Goal: Feedback & Contribution: Contribute content

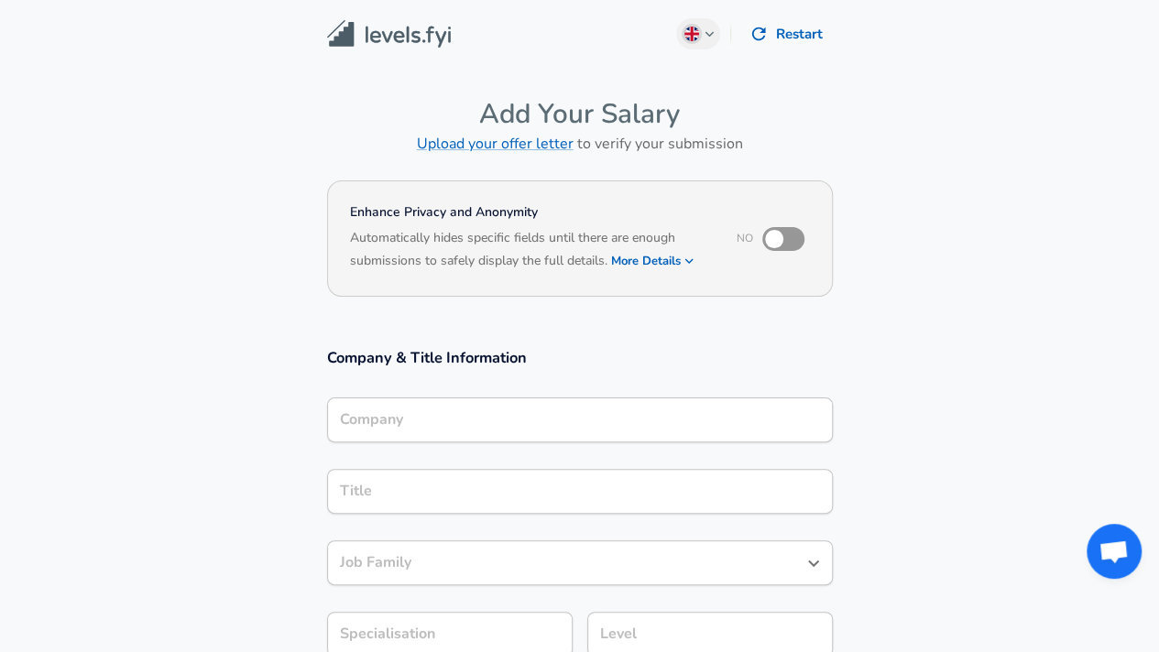
click at [368, 426] on div "Company" at bounding box center [580, 420] width 506 height 45
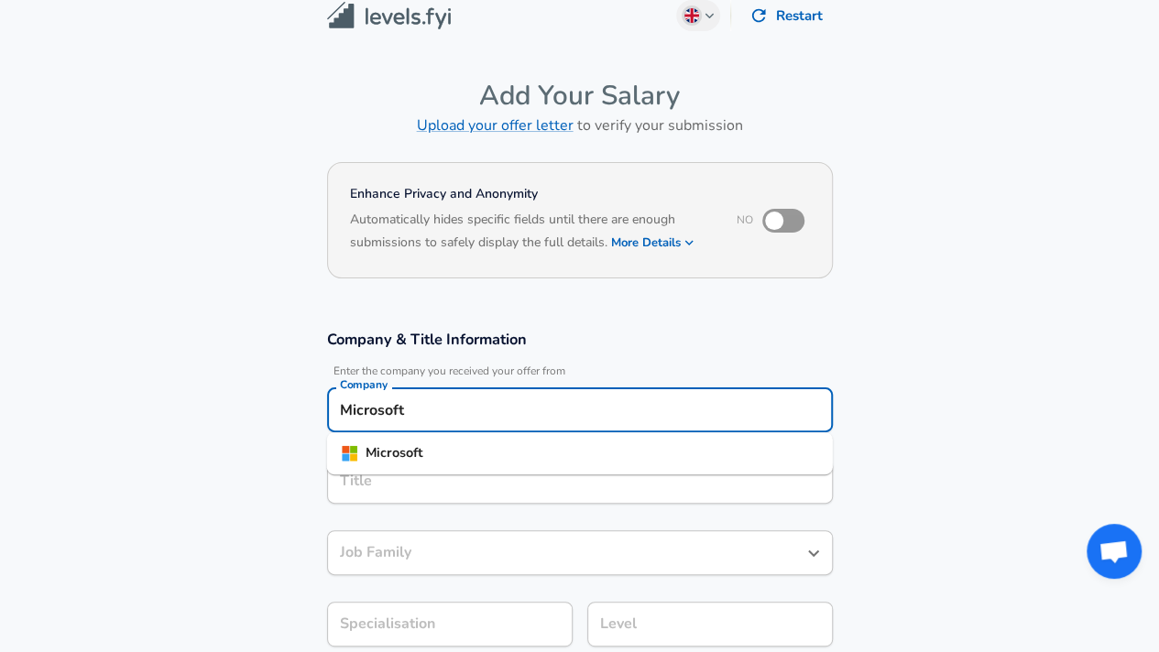
click at [442, 465] on li "Microsoft" at bounding box center [580, 453] width 506 height 27
type input "Microsoft"
click at [410, 481] on input "Title" at bounding box center [579, 481] width 489 height 28
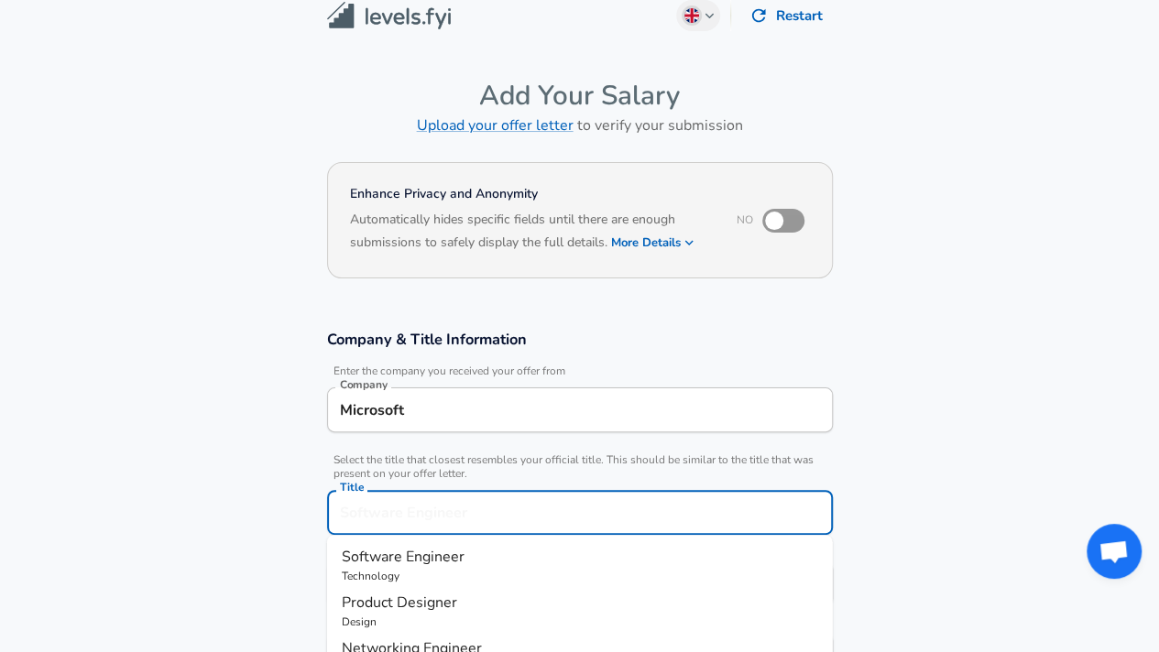
scroll to position [55, 0]
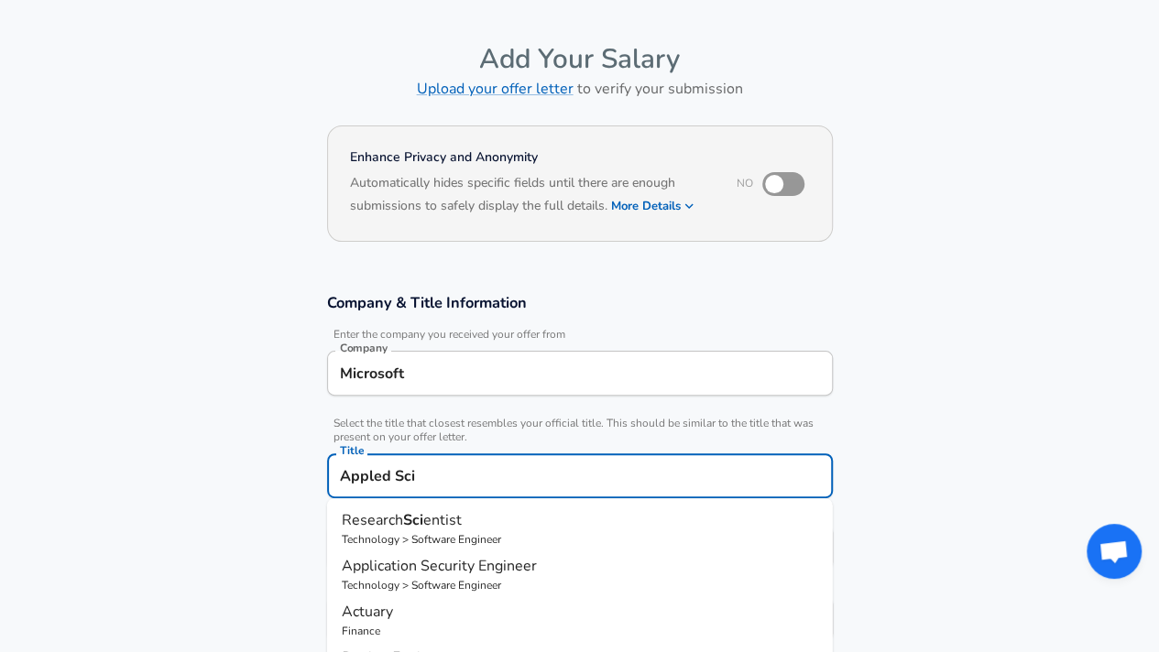
click at [370, 473] on input "Appled Sci" at bounding box center [579, 476] width 489 height 28
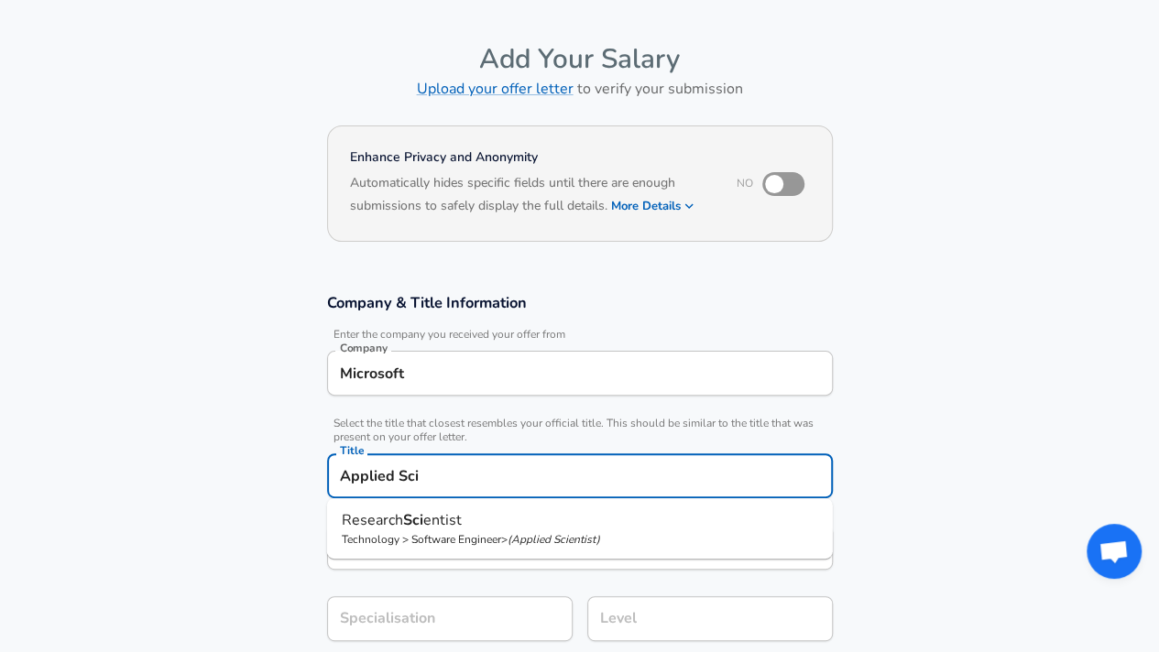
click at [466, 532] on p "Technology > Software Engineer > ( Applied Scientist )" at bounding box center [580, 539] width 476 height 16
type input "Research Scientist"
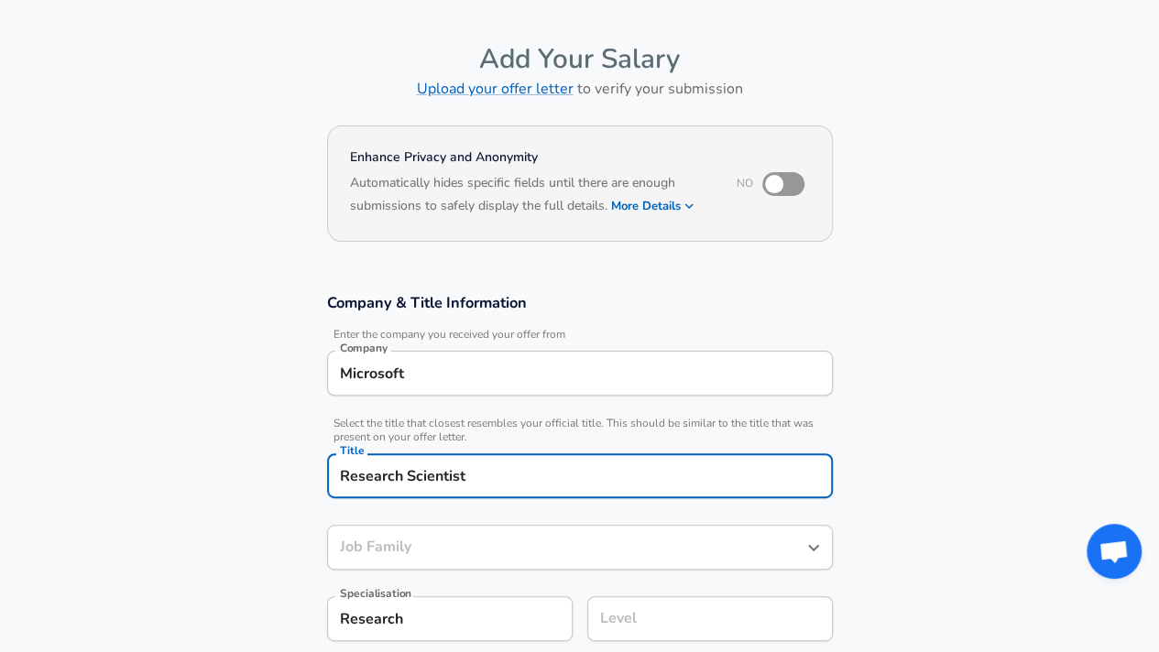
type input "Research"
type input "Software Engineer"
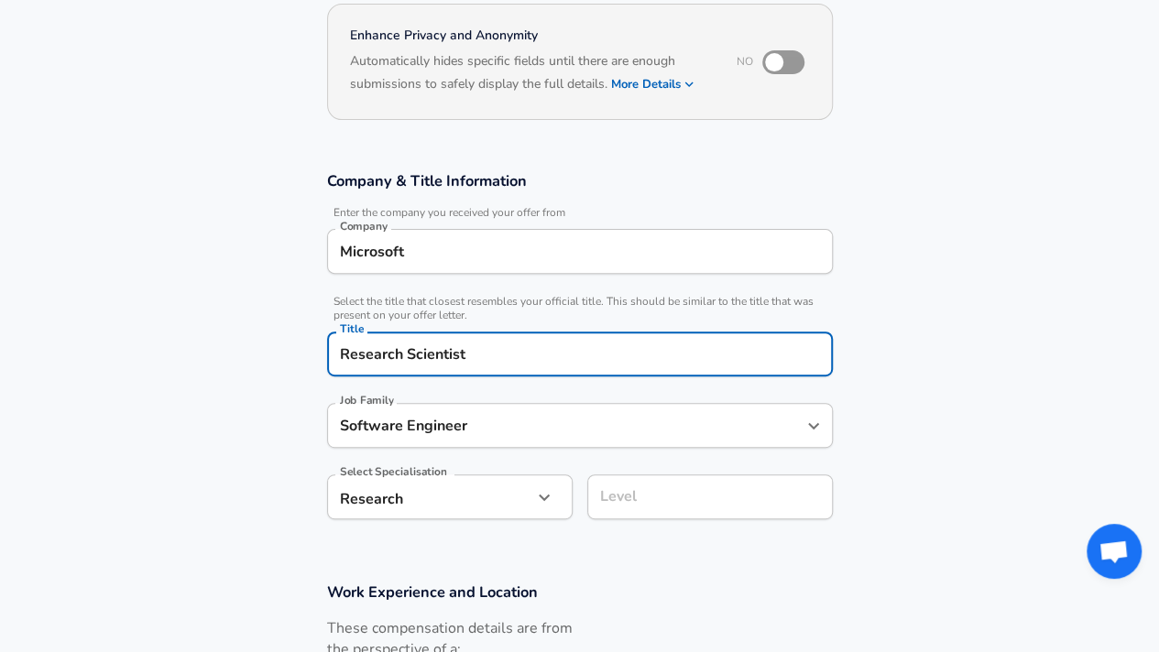
scroll to position [238, 0]
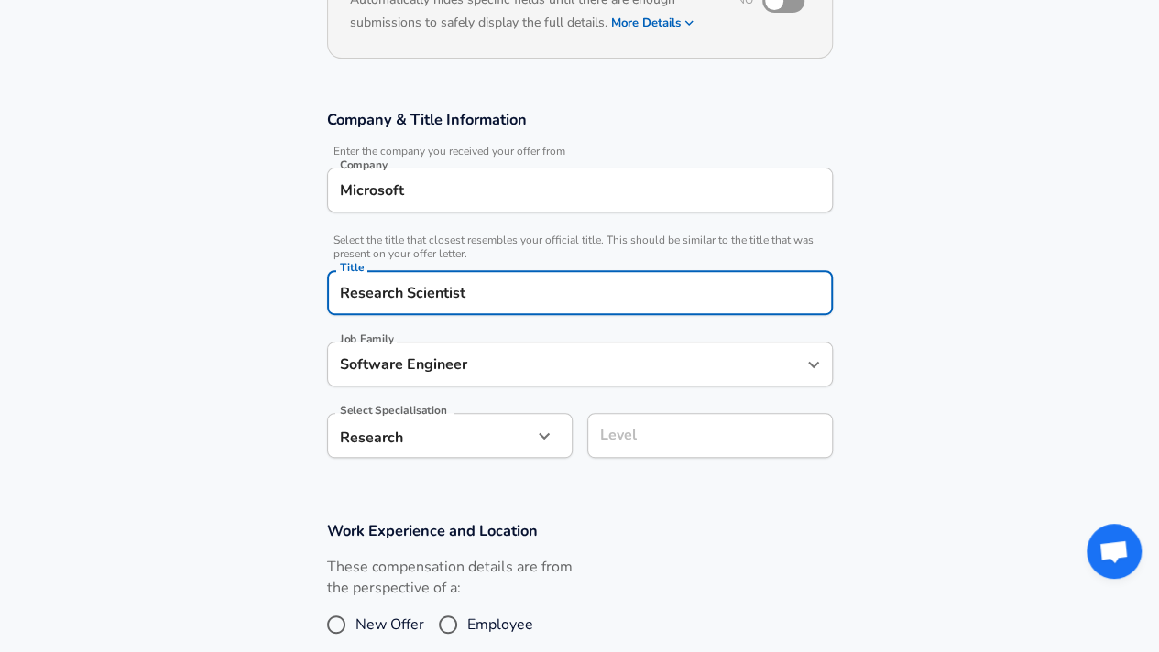
type input "Research Scientist"
click at [524, 414] on body "English ([GEOGRAPHIC_DATA]) Change Restart Add Your Salary Upload your offer le…" at bounding box center [579, 88] width 1159 height 652
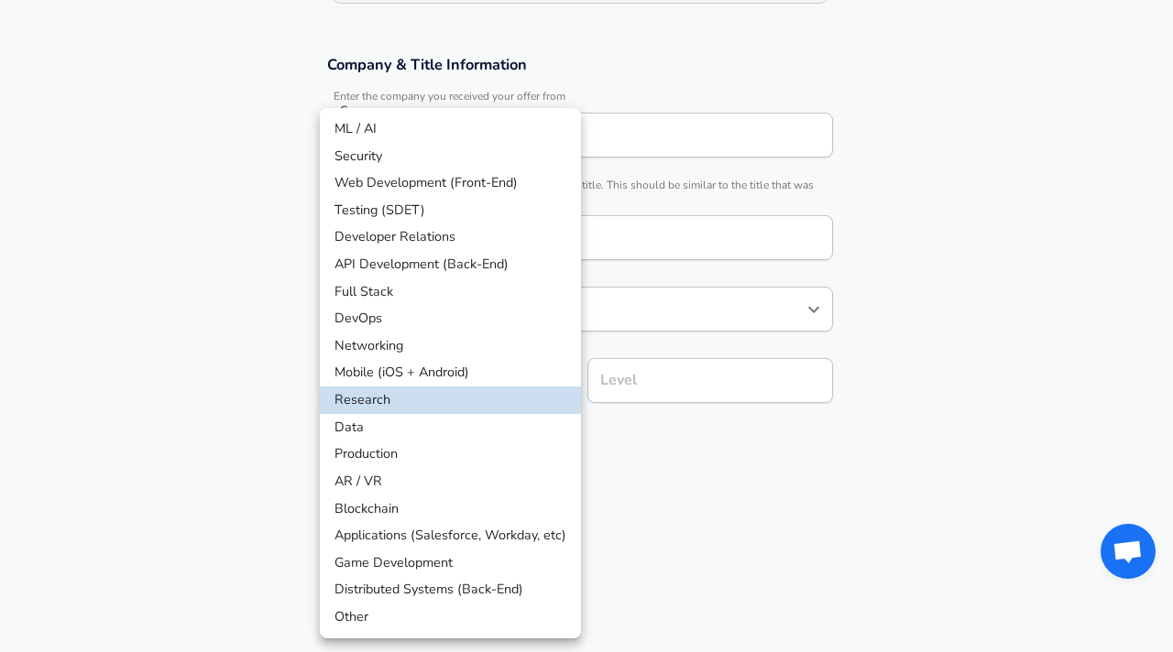
click at [689, 381] on div at bounding box center [586, 326] width 1173 height 652
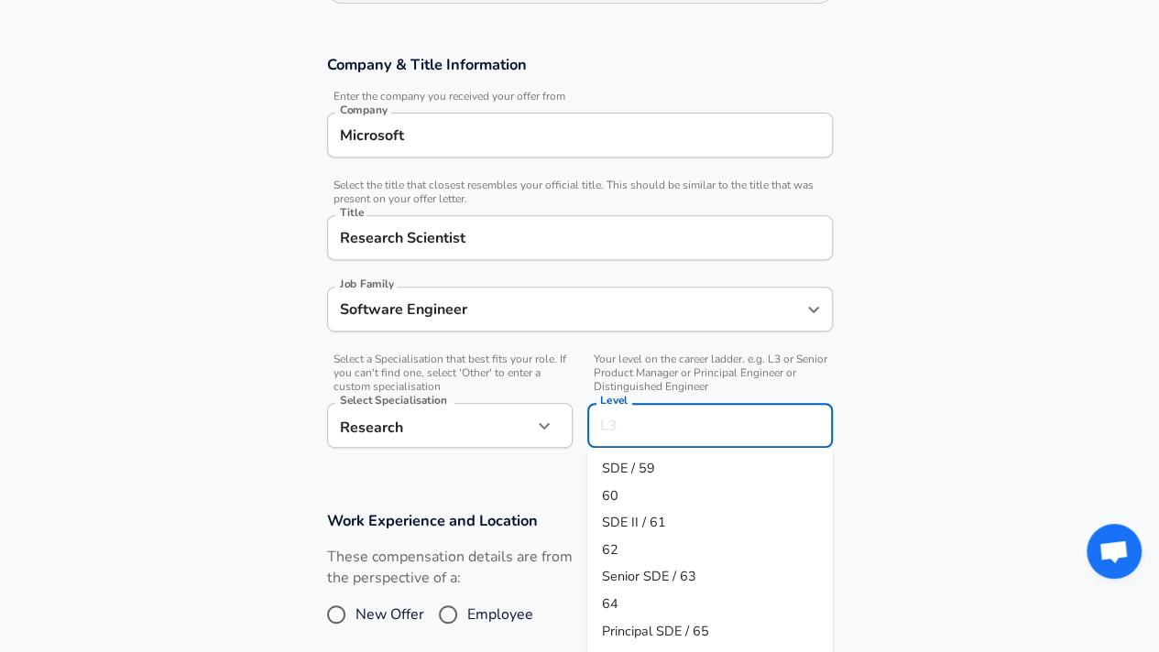
scroll to position [330, 0]
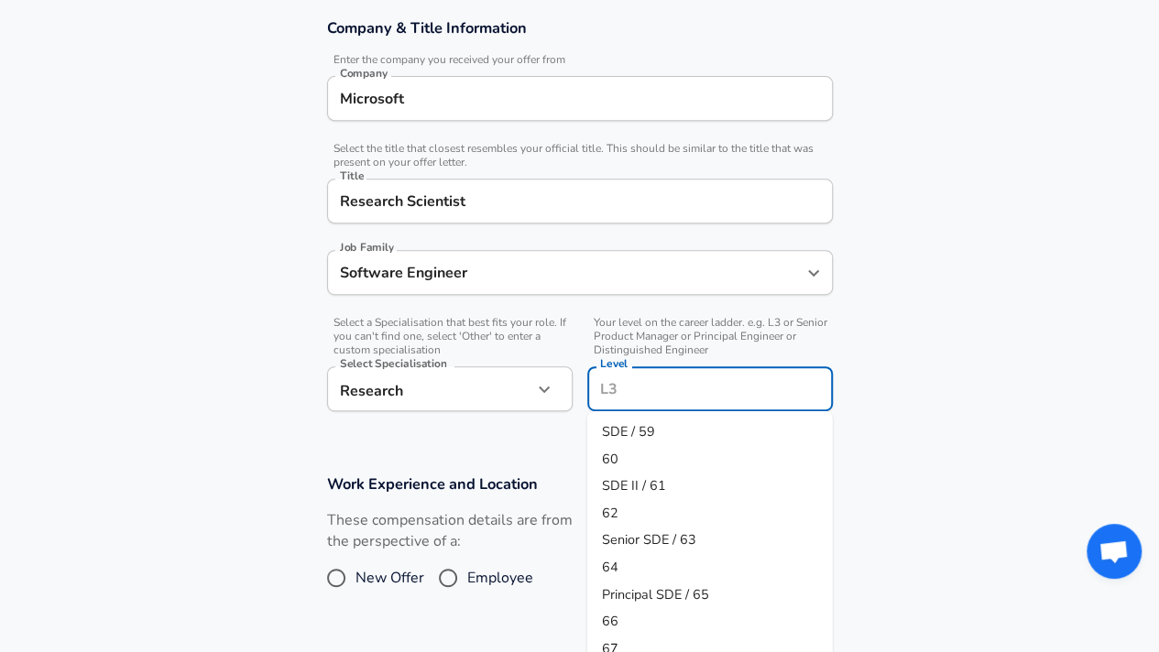
click at [689, 381] on input "Level" at bounding box center [710, 389] width 229 height 28
click at [659, 477] on span "SDE II / 61" at bounding box center [634, 485] width 64 height 18
type input "SDE II / 61"
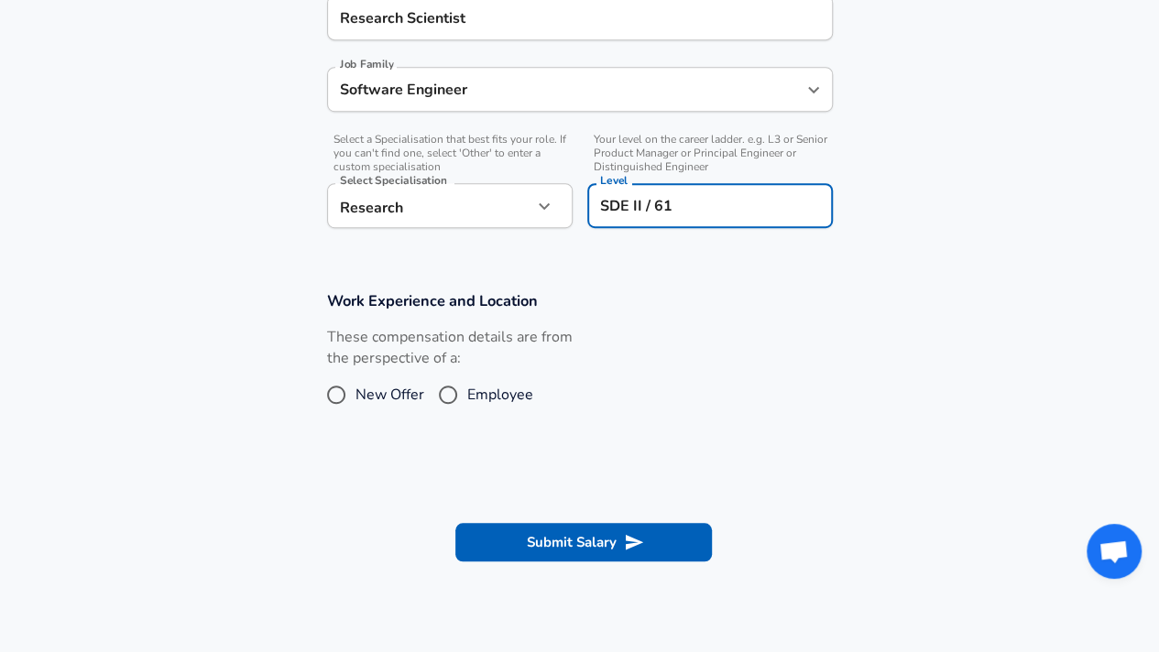
click at [451, 395] on input "Employee" at bounding box center [448, 394] width 38 height 29
radio input "true"
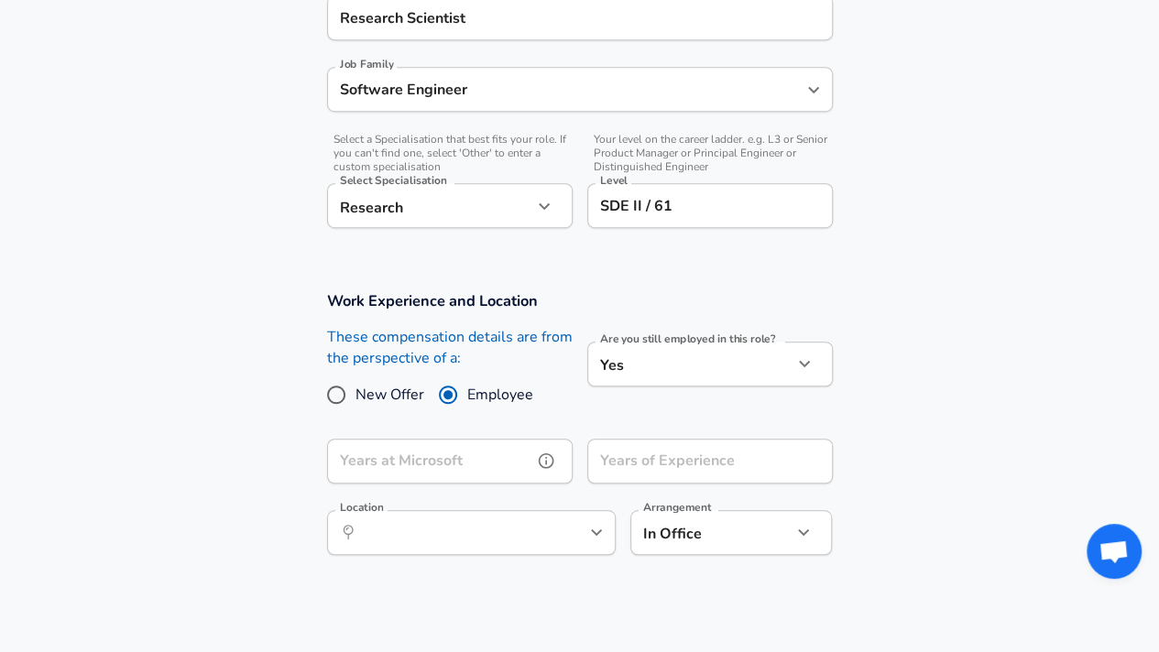
click at [475, 446] on input "Years at Microsoft" at bounding box center [429, 461] width 205 height 45
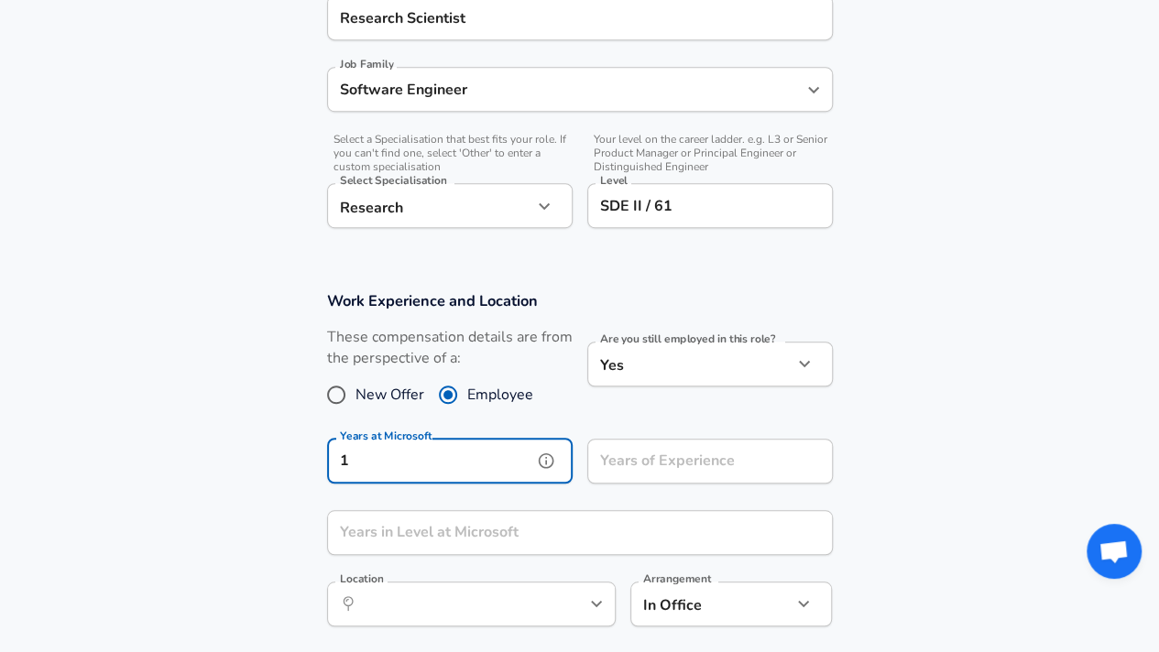
type input "1"
click at [629, 446] on input "Years of Experience" at bounding box center [689, 461] width 205 height 45
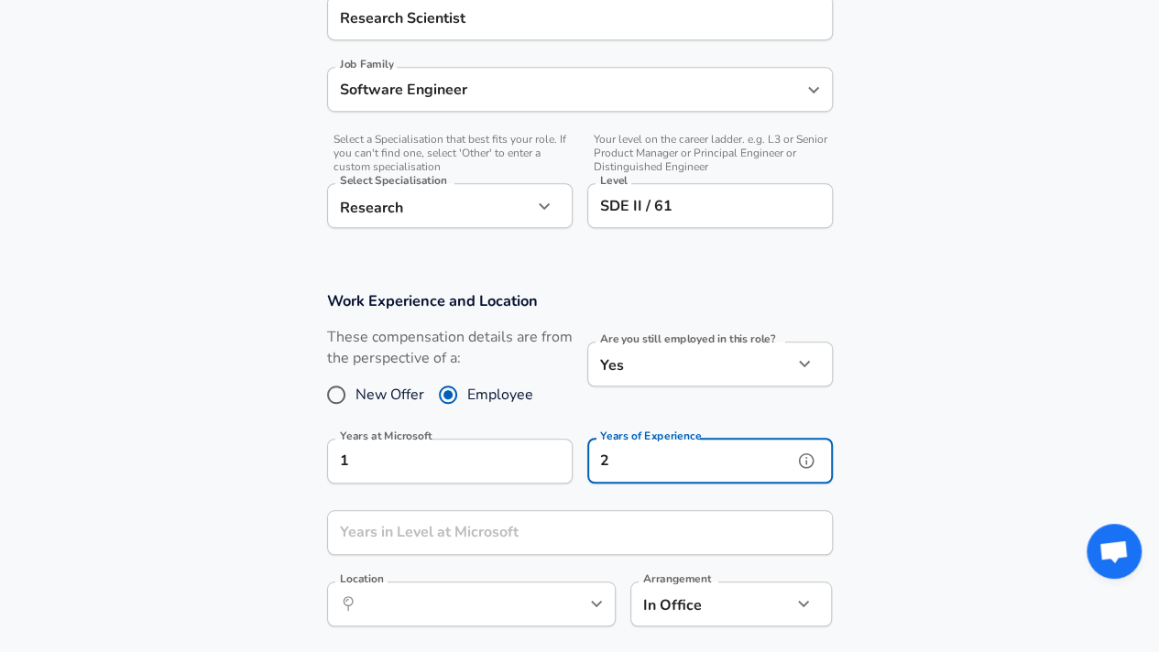
type input "2"
click at [448, 514] on div "Years in Level at Microsoft Years in Level at Microsoft" at bounding box center [580, 534] width 506 height 49
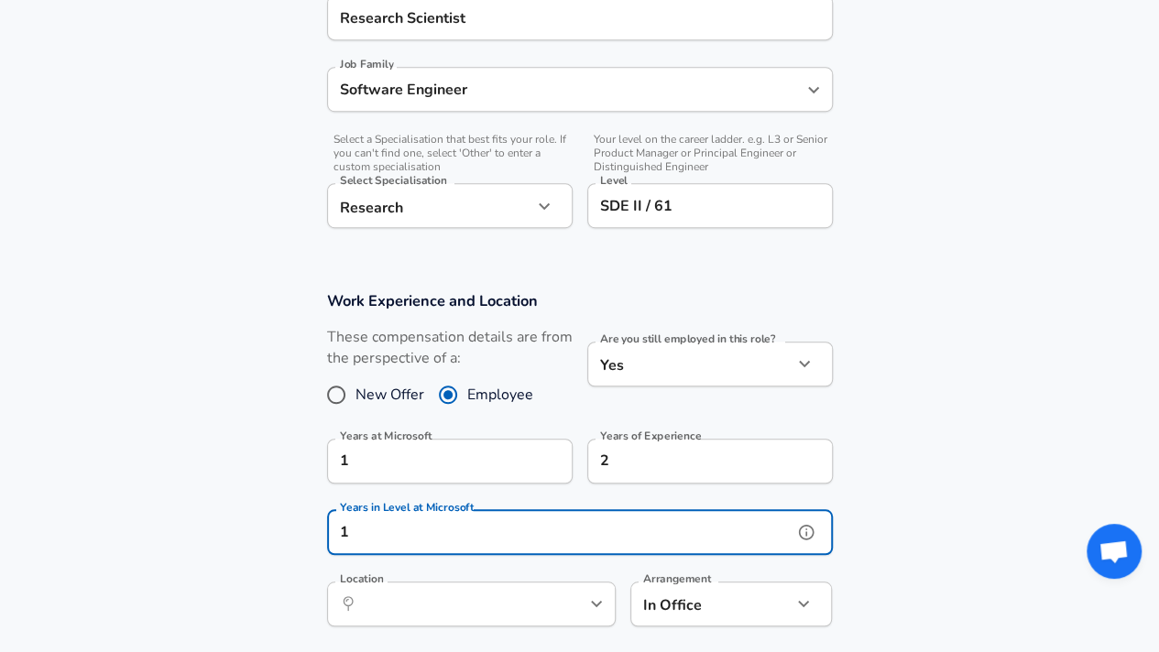
type input "1"
click at [429, 598] on input "Location" at bounding box center [451, 604] width 188 height 28
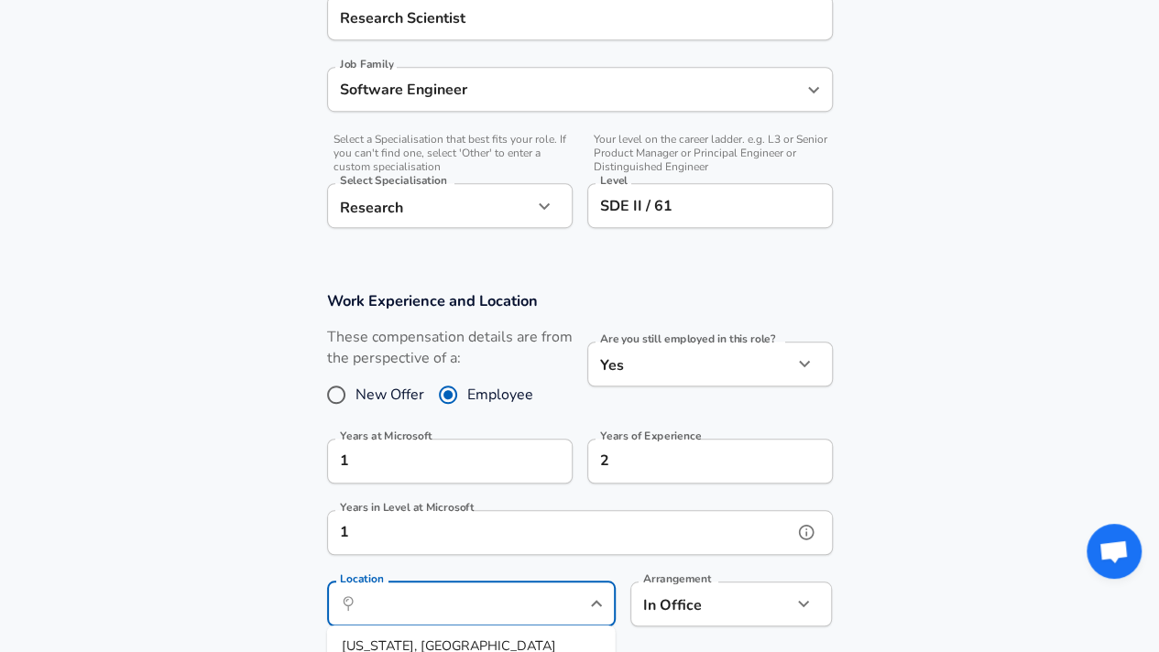
click at [403, 533] on input "1" at bounding box center [559, 532] width 465 height 45
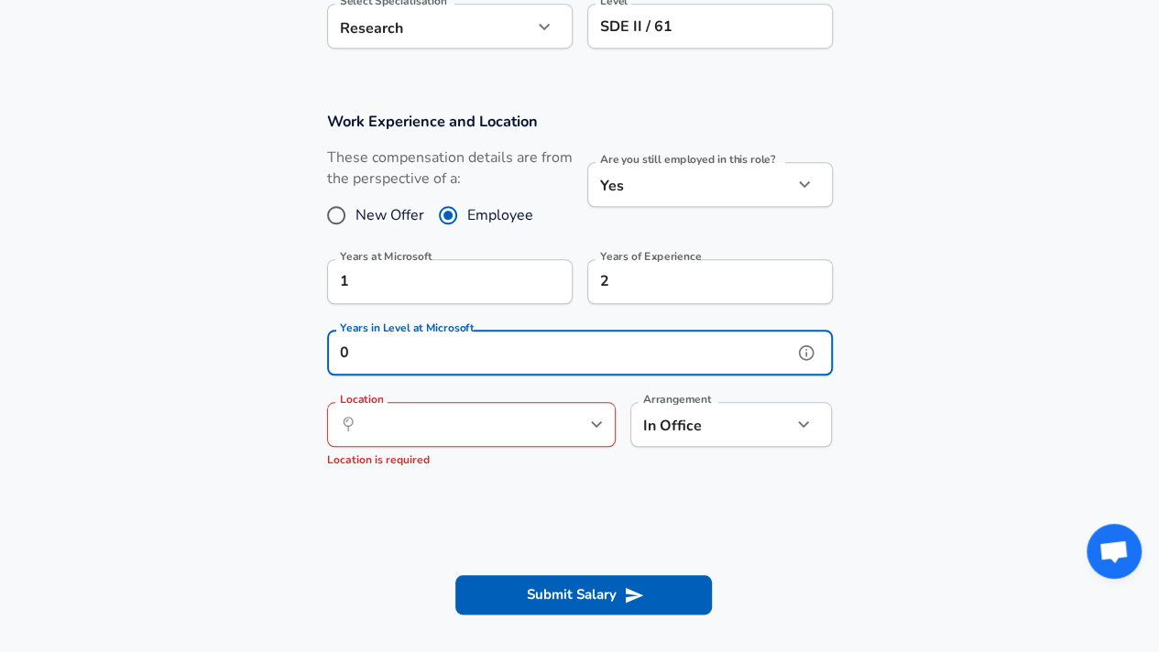
scroll to position [696, 0]
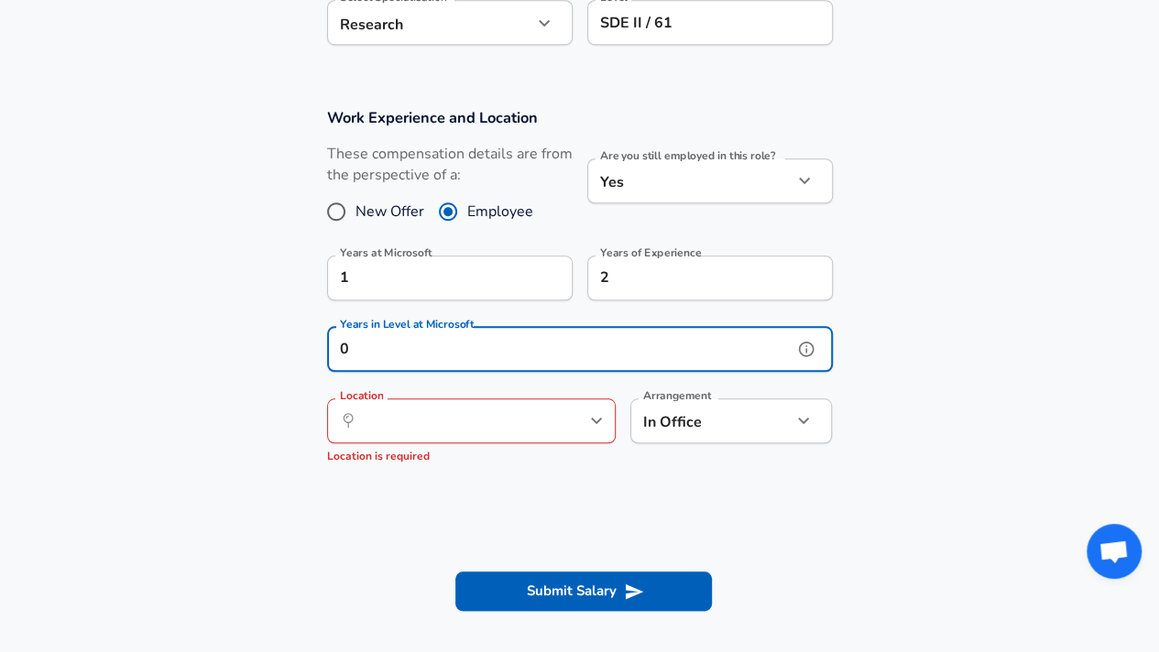
type input "0"
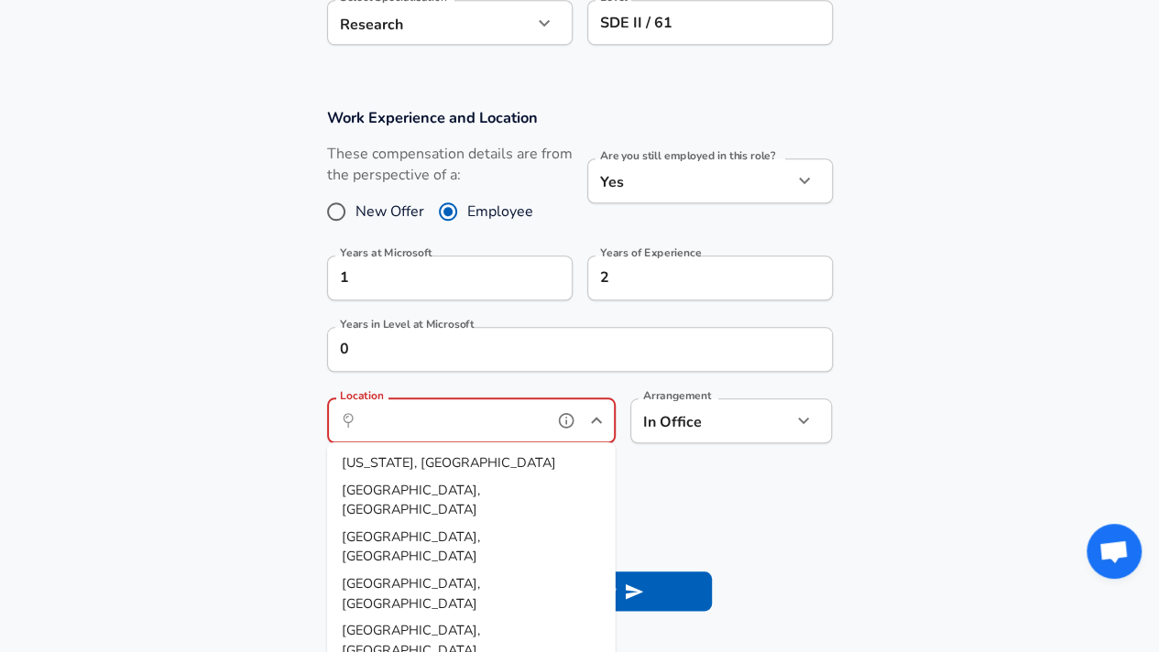
click at [391, 418] on input "Location" at bounding box center [451, 421] width 188 height 28
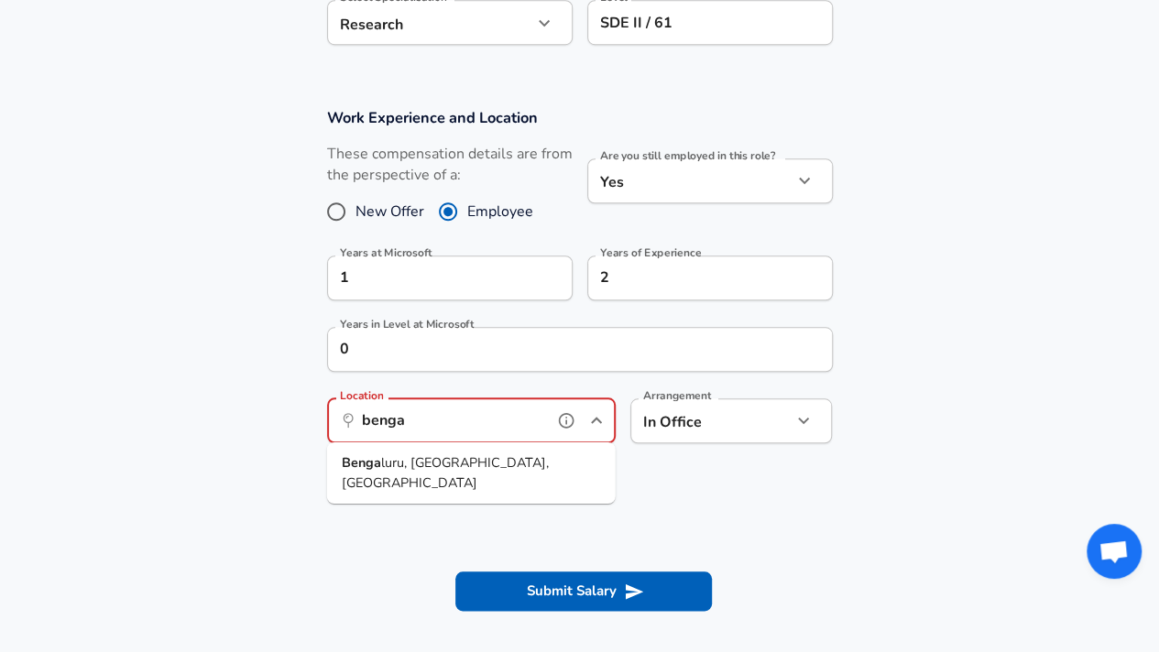
click at [429, 472] on span "luru, [GEOGRAPHIC_DATA], [GEOGRAPHIC_DATA]" at bounding box center [445, 473] width 207 height 38
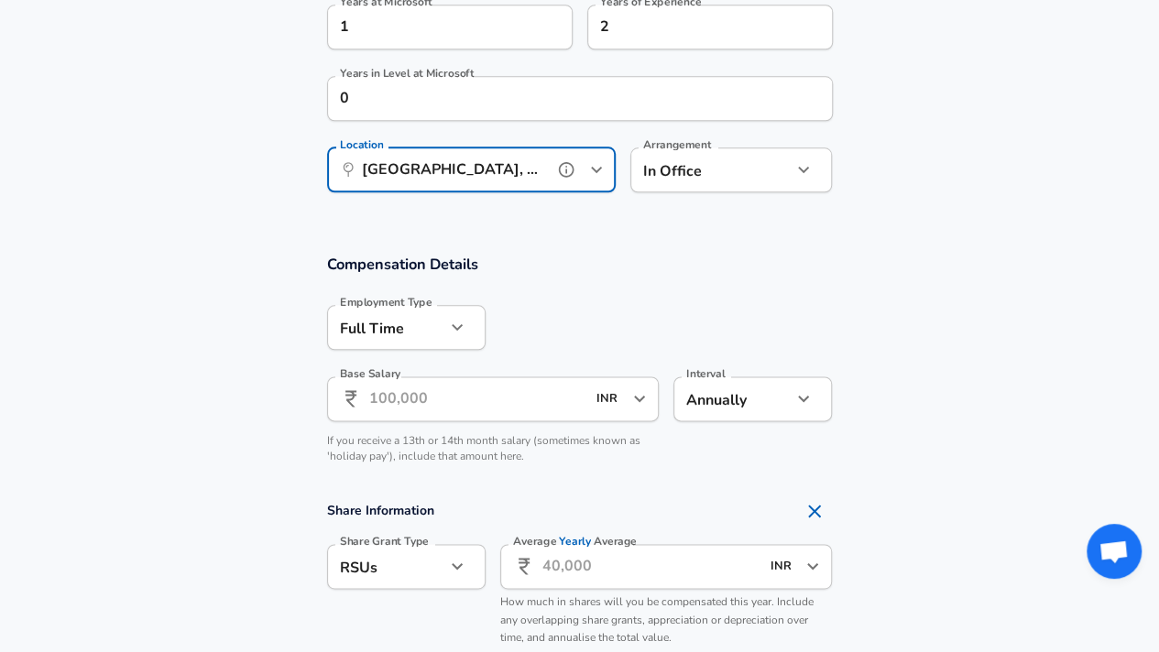
scroll to position [971, 0]
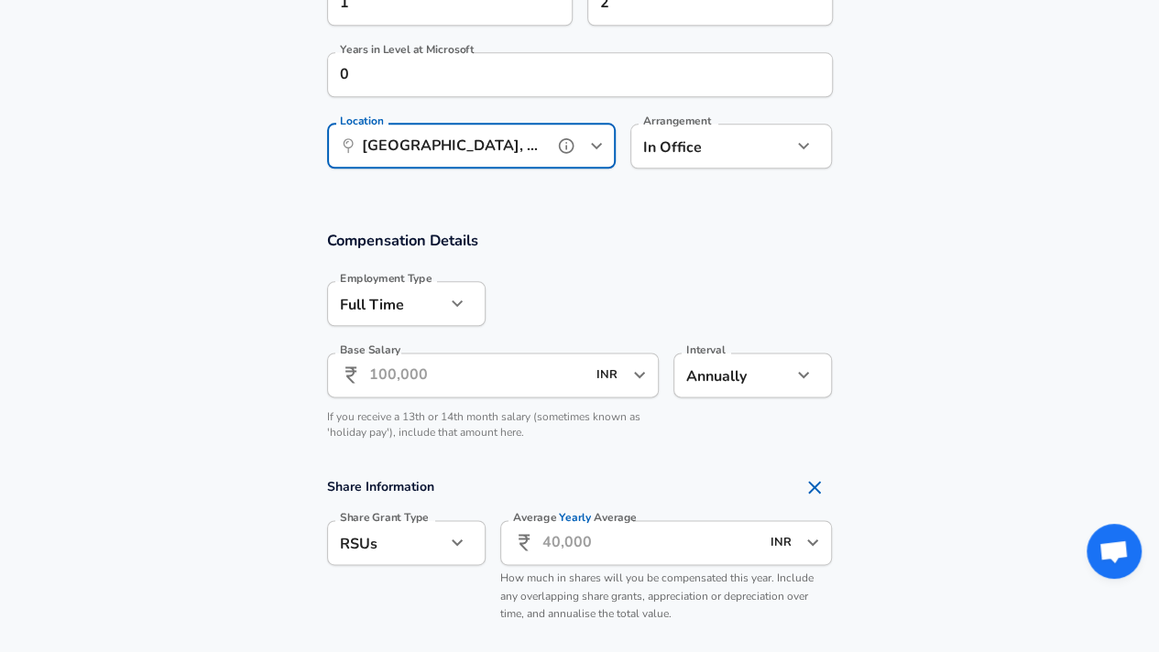
type input "[GEOGRAPHIC_DATA], [GEOGRAPHIC_DATA], [GEOGRAPHIC_DATA]"
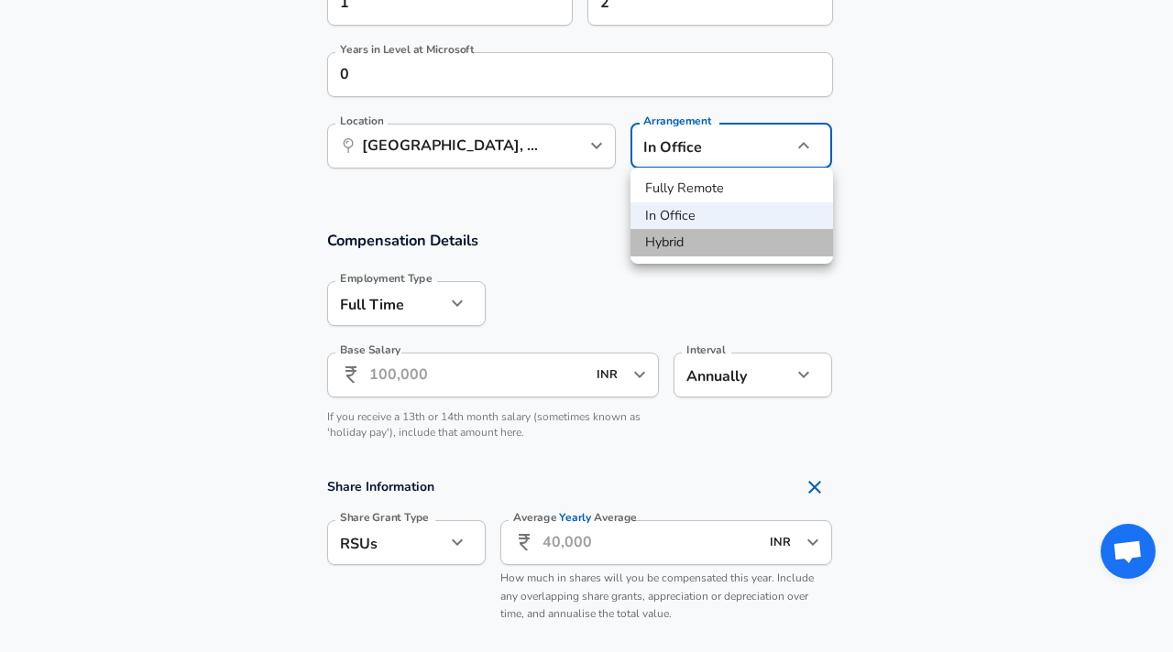
click at [704, 241] on li "Hybrid" at bounding box center [731, 242] width 202 height 27
type input "hybrid"
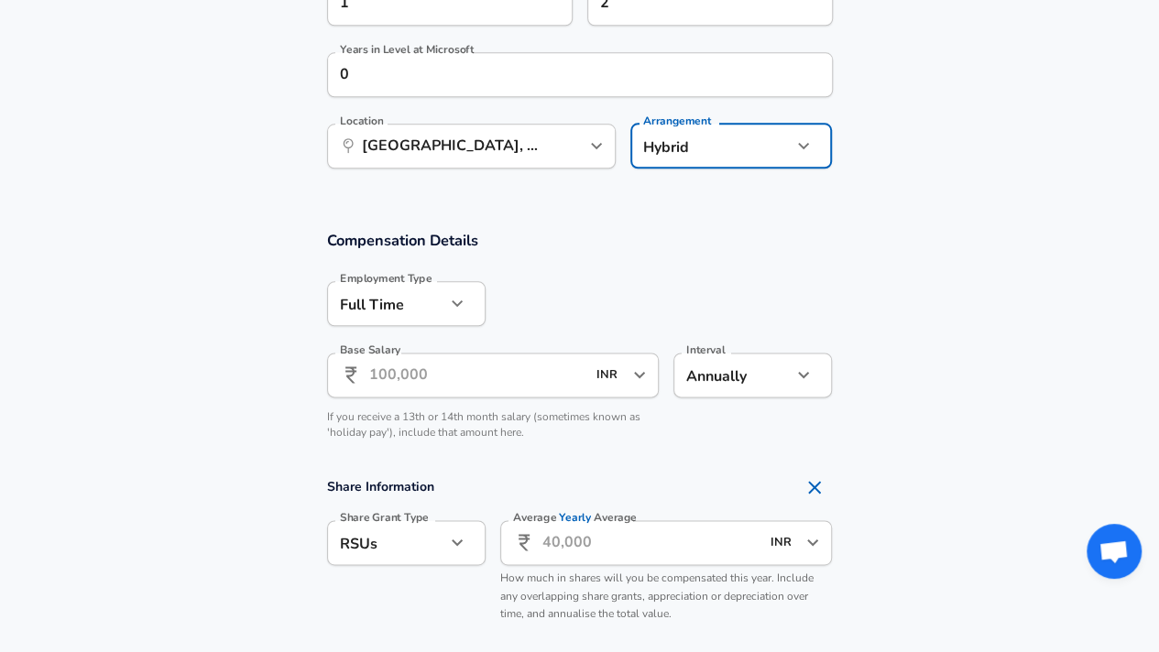
click at [420, 379] on input "Base Salary" at bounding box center [477, 375] width 217 height 45
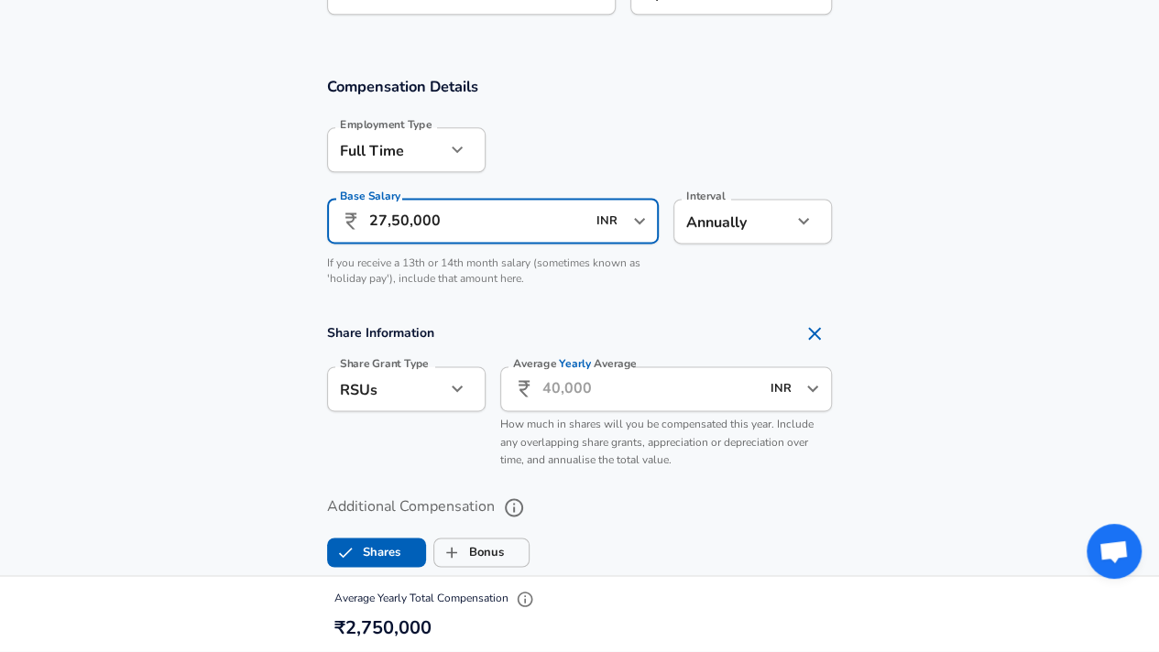
scroll to position [1154, 0]
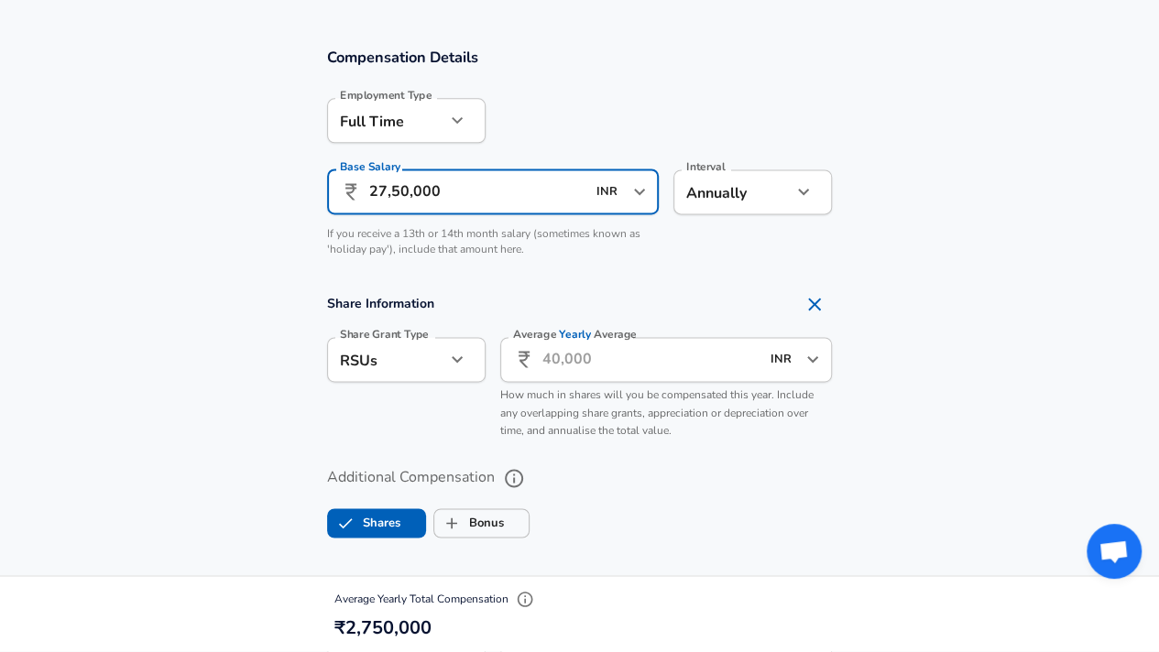
type input "27,50,000"
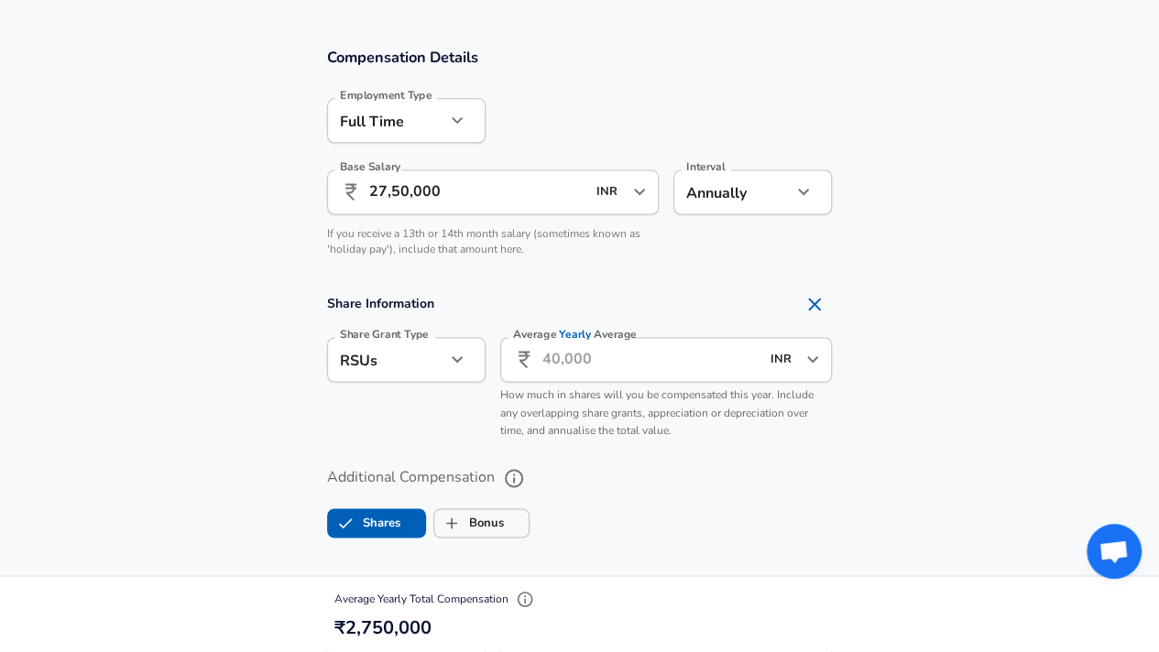
click at [589, 363] on input "Average Yearly Average" at bounding box center [650, 359] width 217 height 45
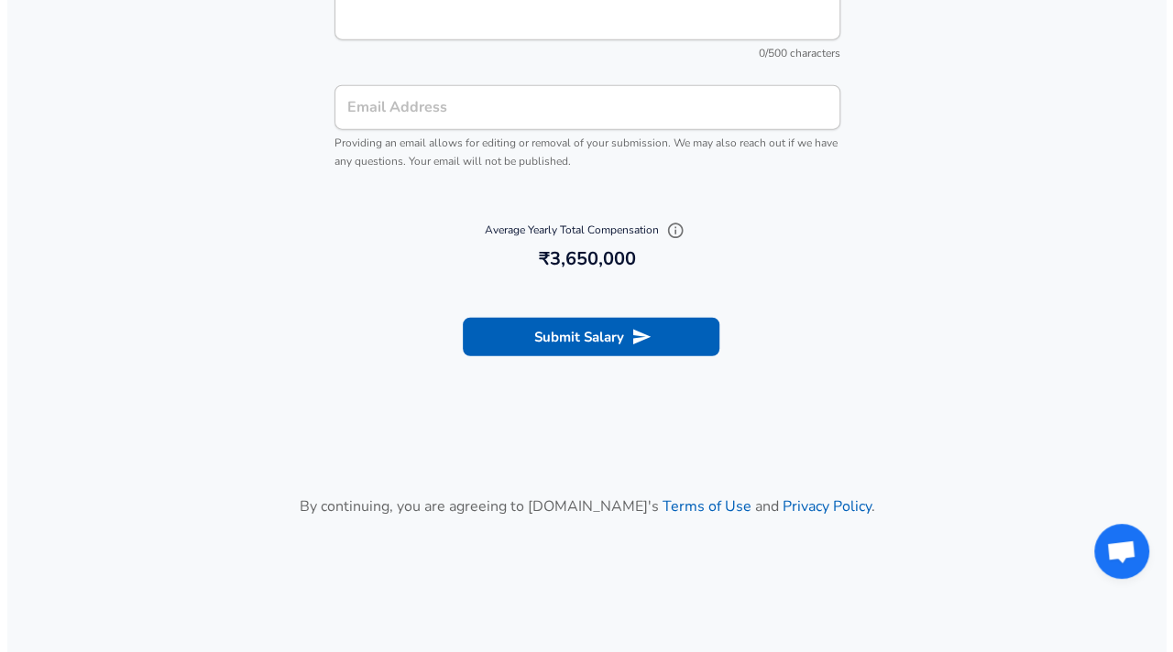
scroll to position [2162, 0]
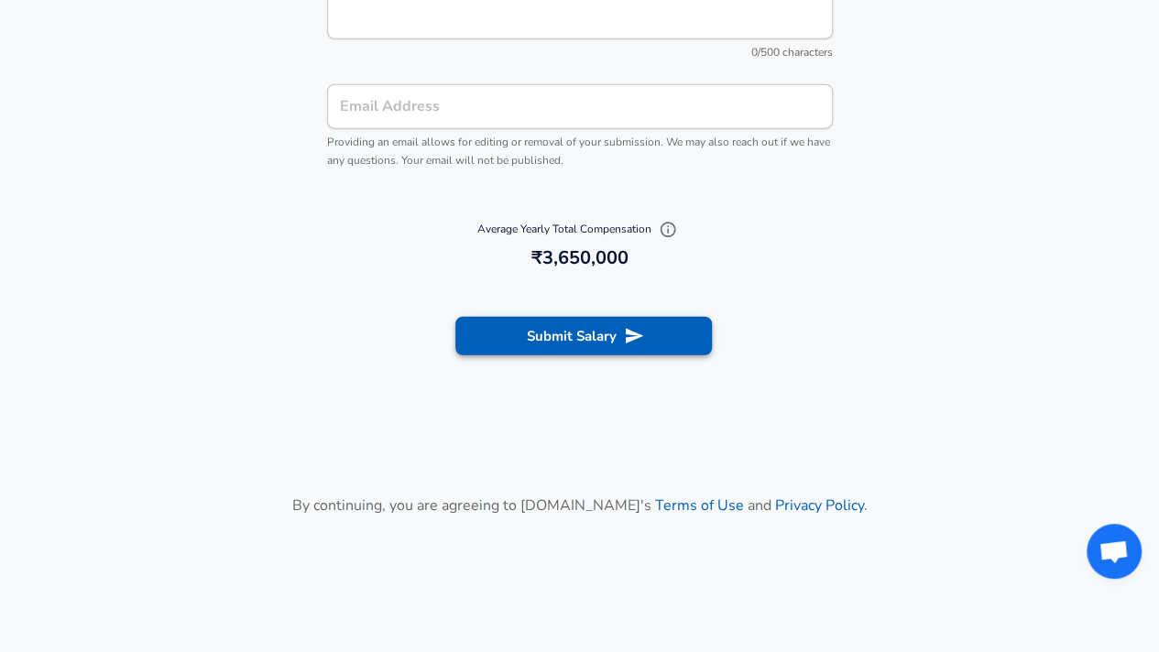
type input "9,00,000"
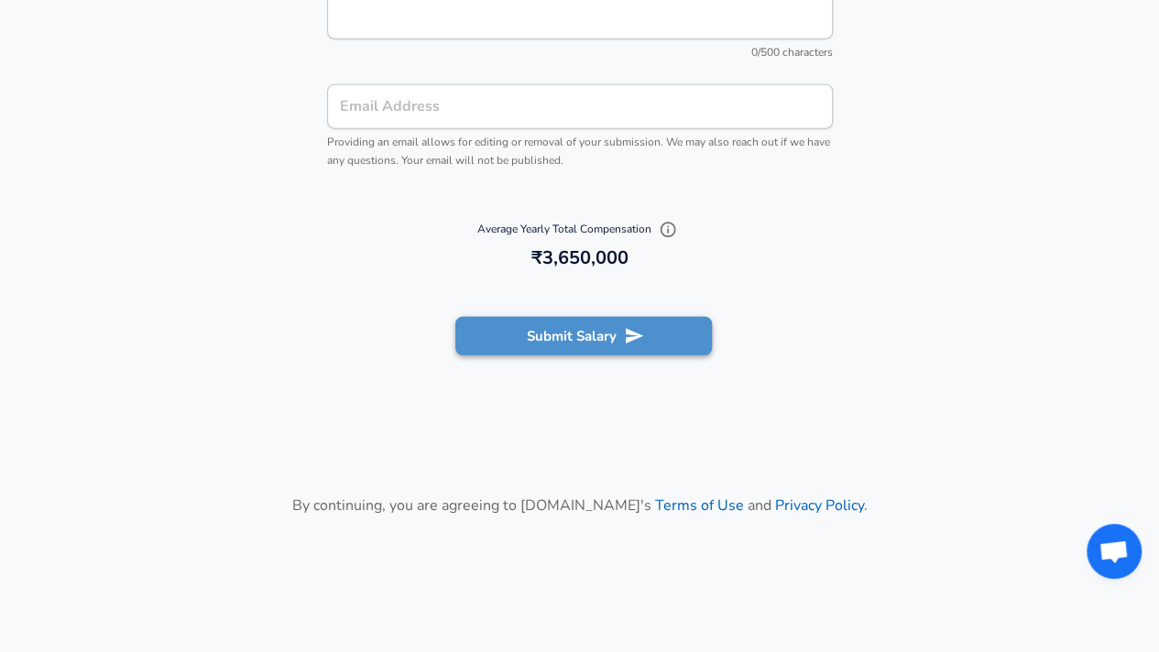
click at [580, 334] on button "Submit Salary" at bounding box center [583, 336] width 257 height 38
